Goal: Download file/media

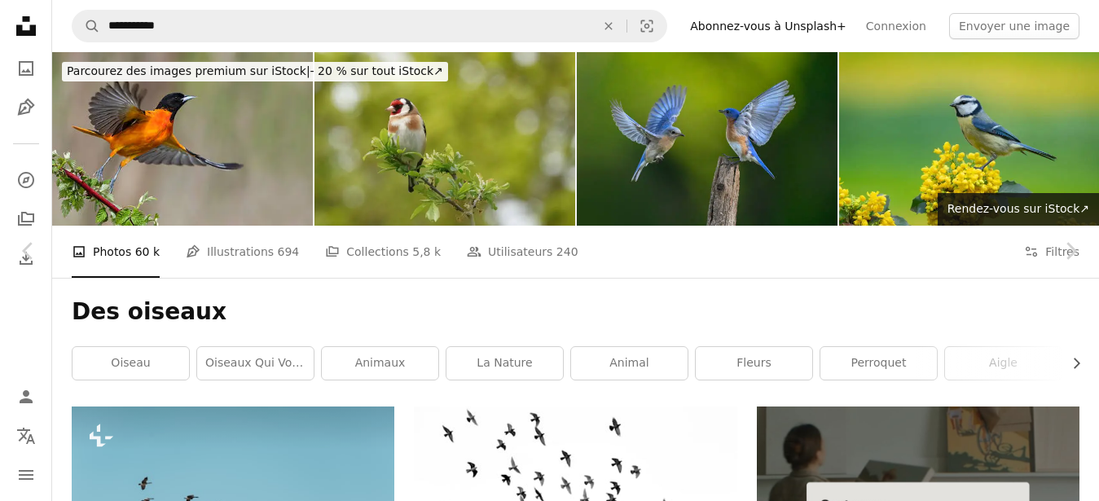
scroll to position [1898, 0]
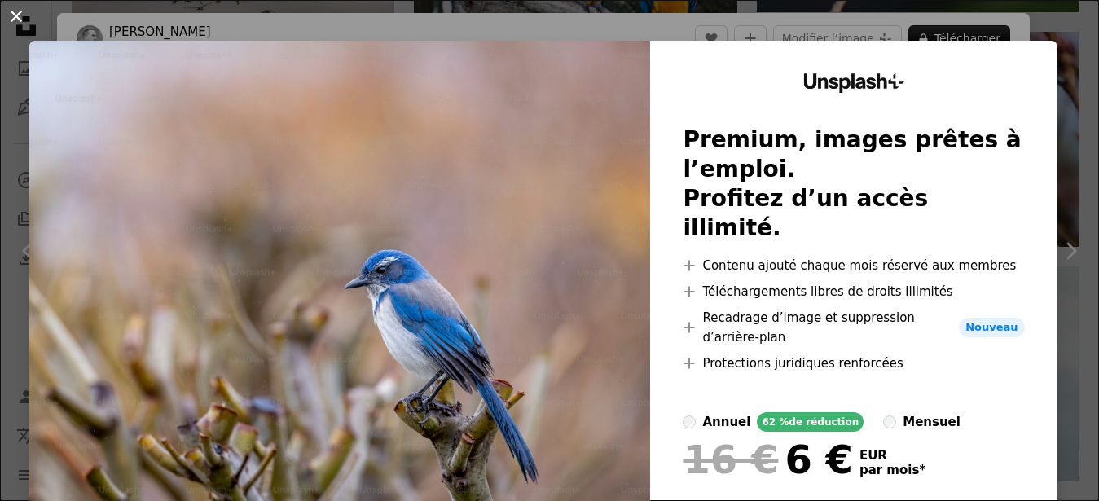
click at [15, 23] on button "An X shape" at bounding box center [17, 17] width 20 height 20
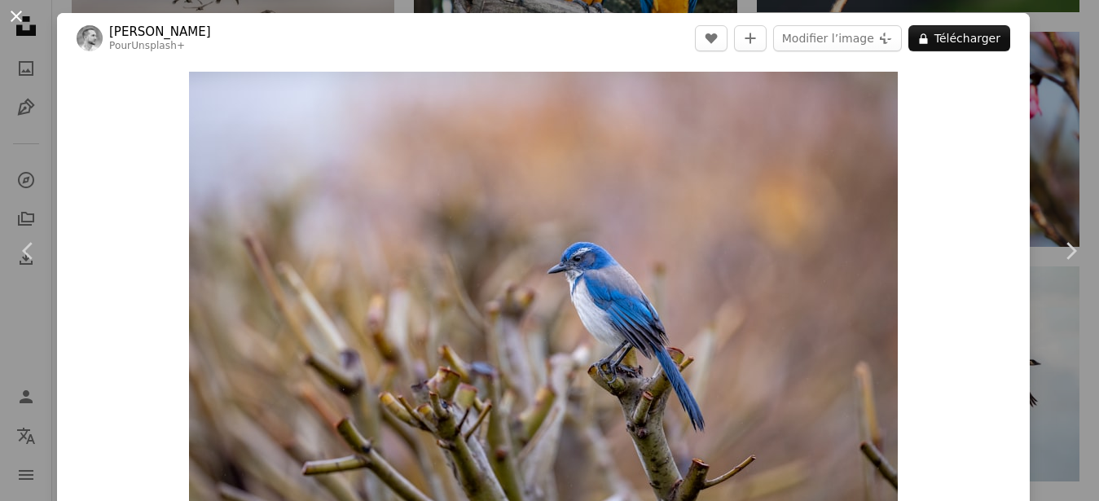
click at [17, 15] on button "An X shape" at bounding box center [17, 17] width 20 height 20
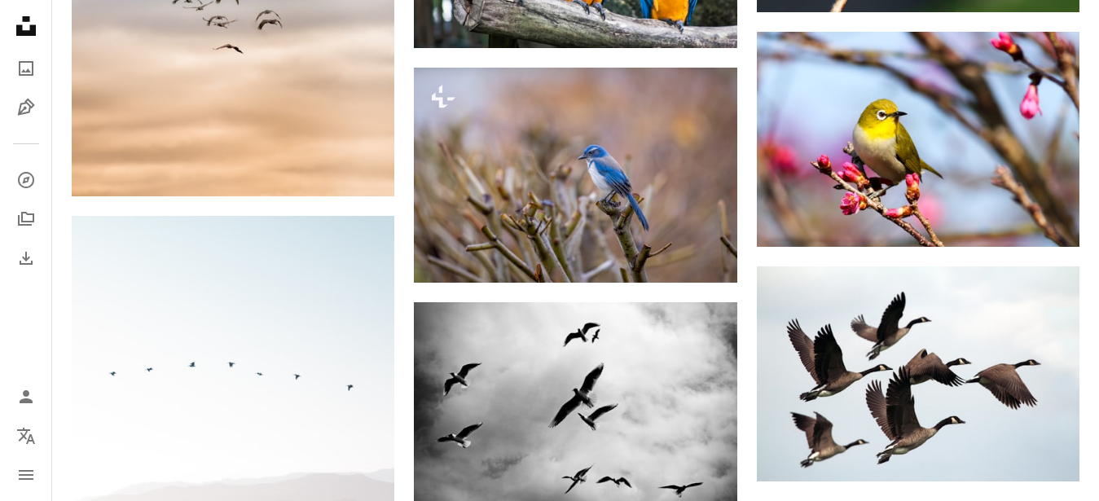
scroll to position [1897, 0]
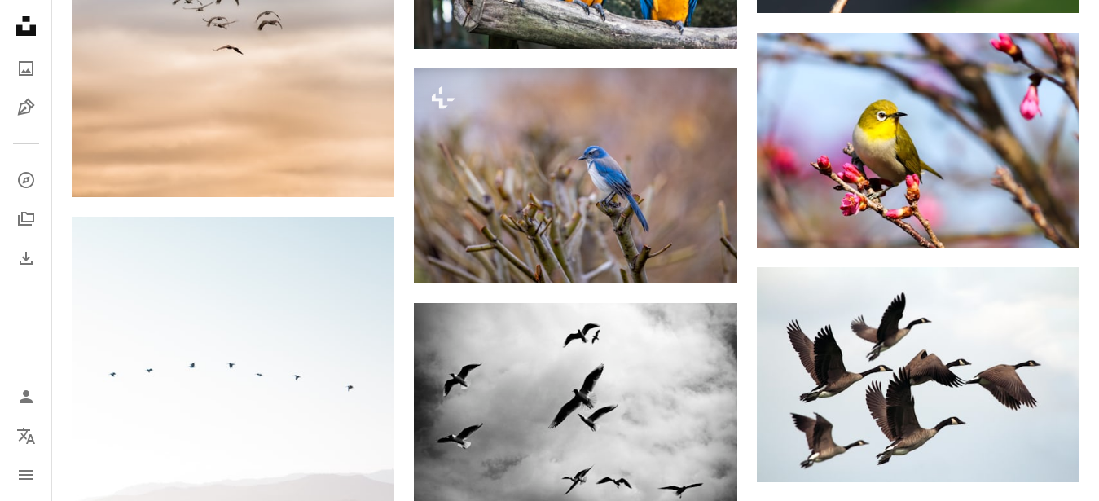
click at [17, 15] on icon "Unsplash logo Accueil Unsplash" at bounding box center [26, 26] width 33 height 33
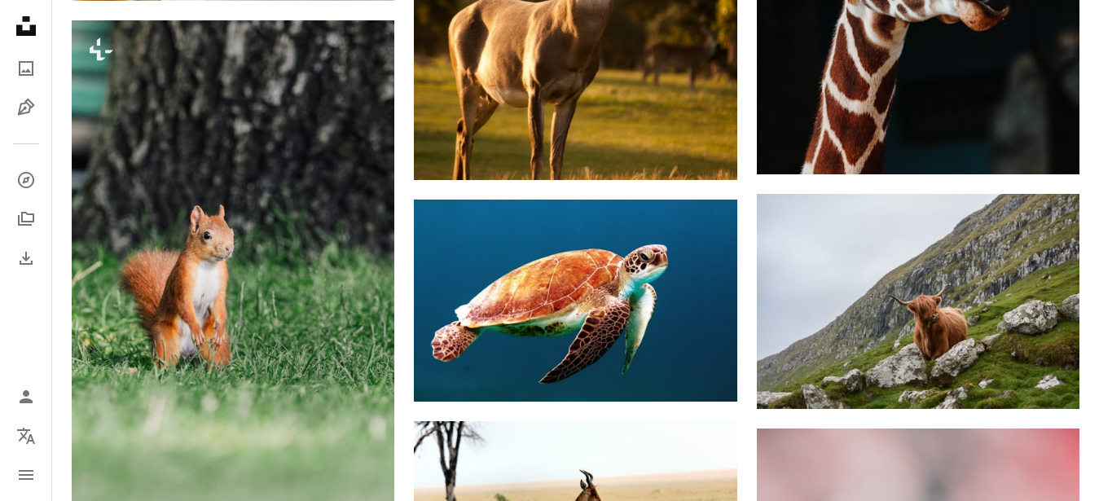
scroll to position [42, 0]
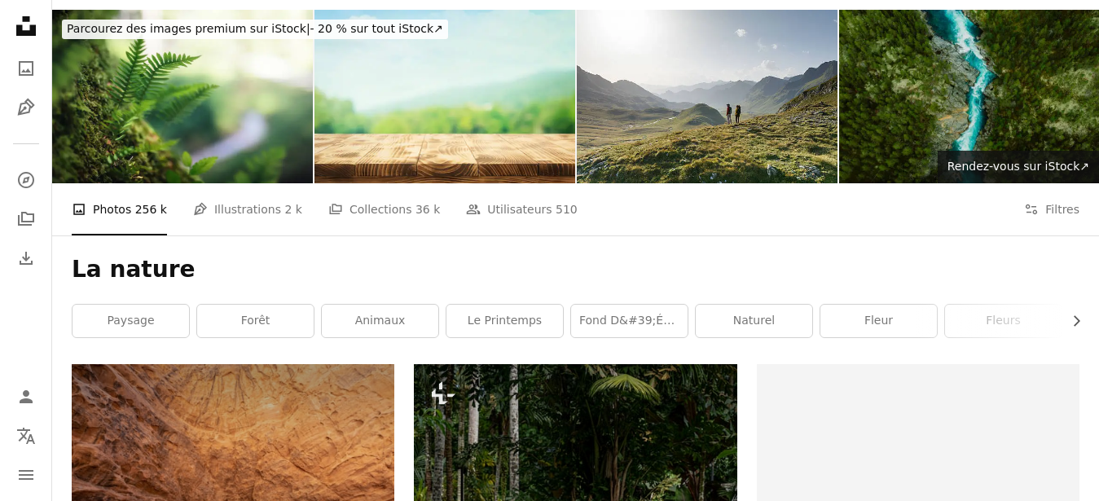
scroll to position [142, 0]
